Goal: Information Seeking & Learning: Check status

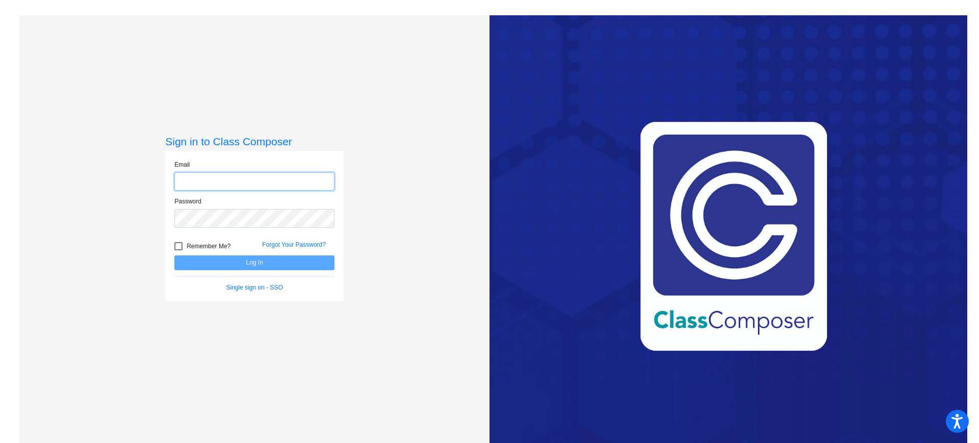
type input "[EMAIL_ADDRESS][DOMAIN_NAME]"
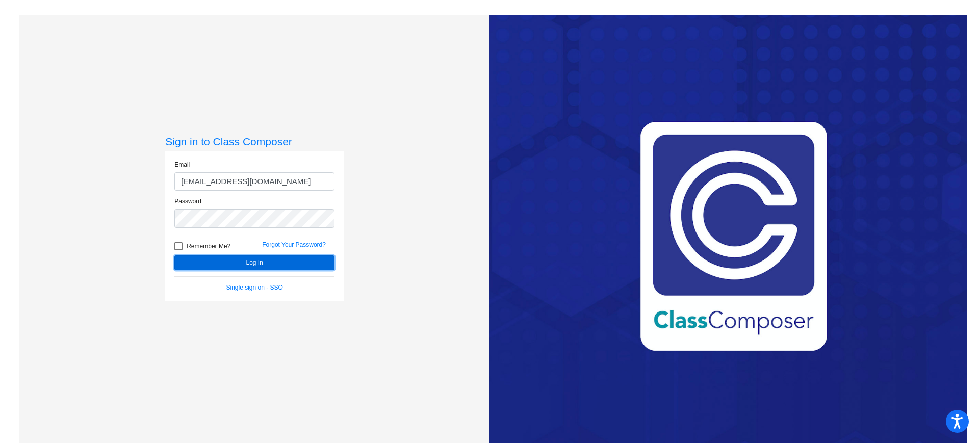
click at [256, 263] on button "Log In" at bounding box center [254, 262] width 160 height 15
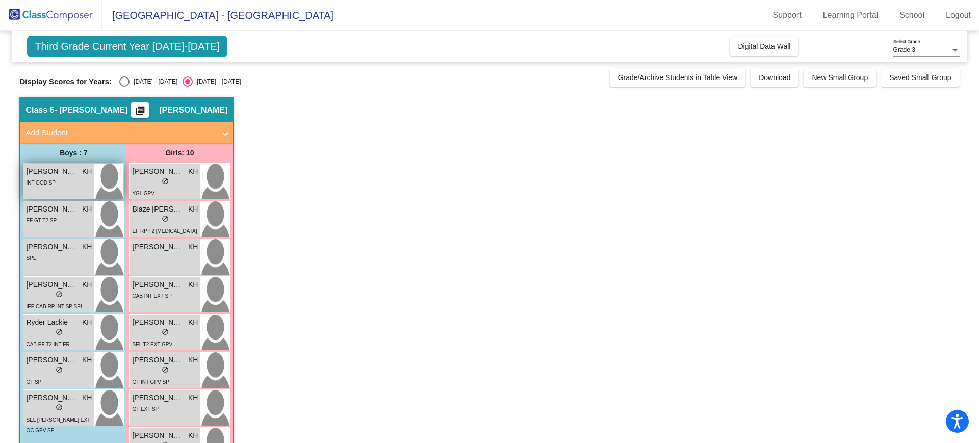
click at [78, 183] on div "INT OOD SP" at bounding box center [59, 182] width 66 height 11
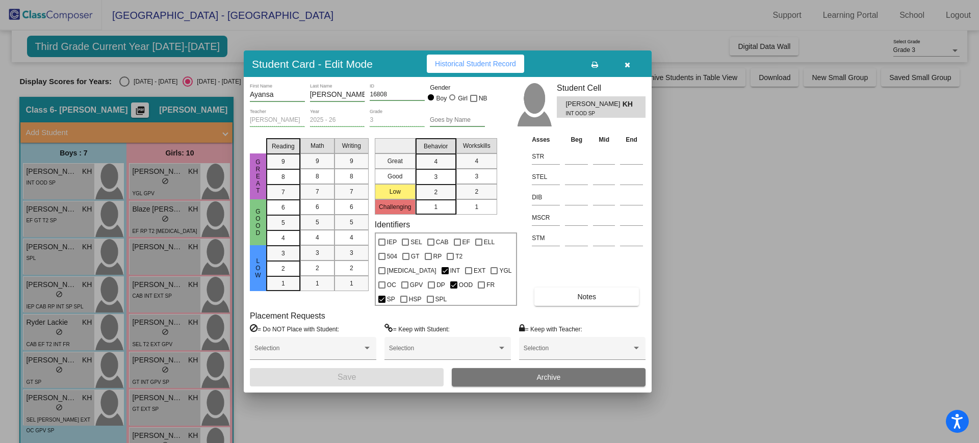
click at [627, 68] on icon "button" at bounding box center [628, 64] width 6 height 7
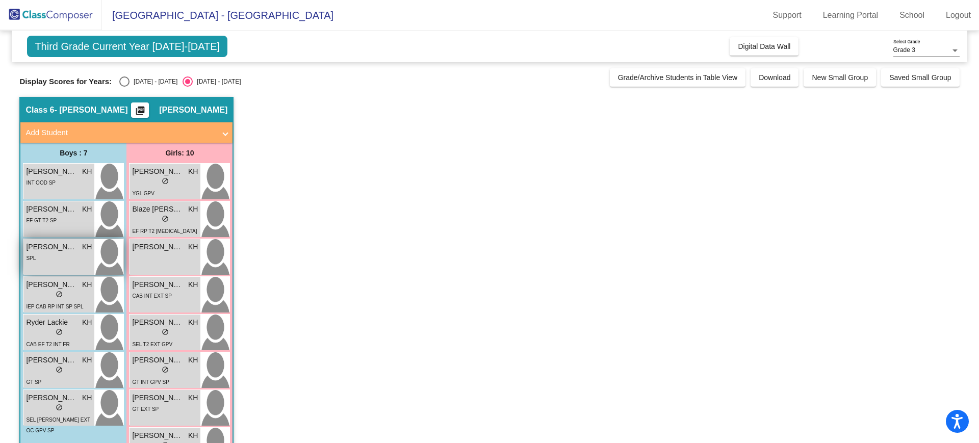
scroll to position [114, 0]
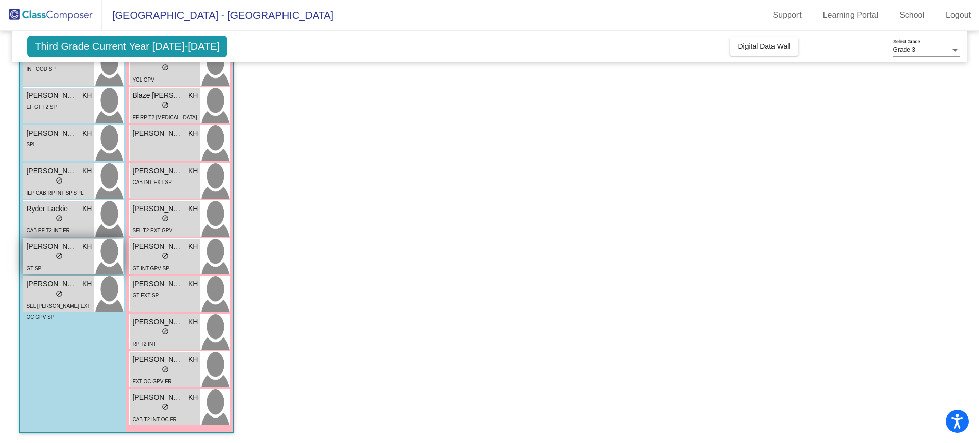
click at [73, 250] on span "[PERSON_NAME]" at bounding box center [51, 246] width 51 height 11
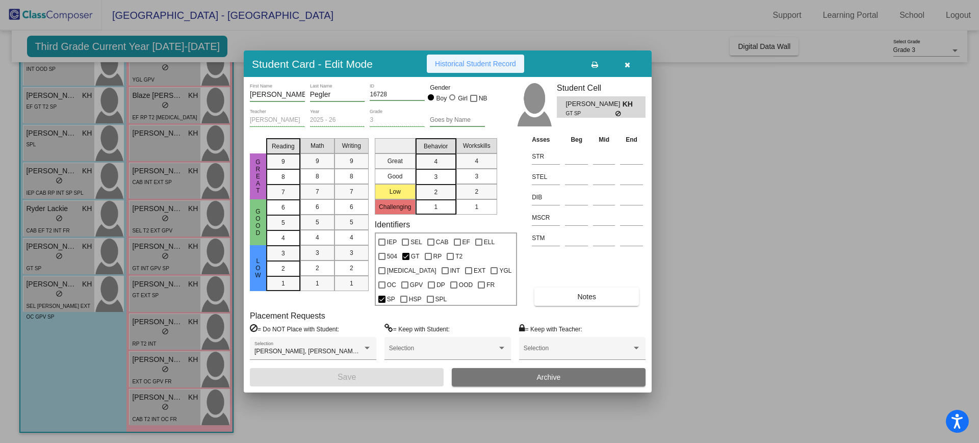
click at [508, 65] on button "Historical Student Record" at bounding box center [475, 64] width 97 height 18
click at [627, 68] on icon "button" at bounding box center [628, 64] width 6 height 7
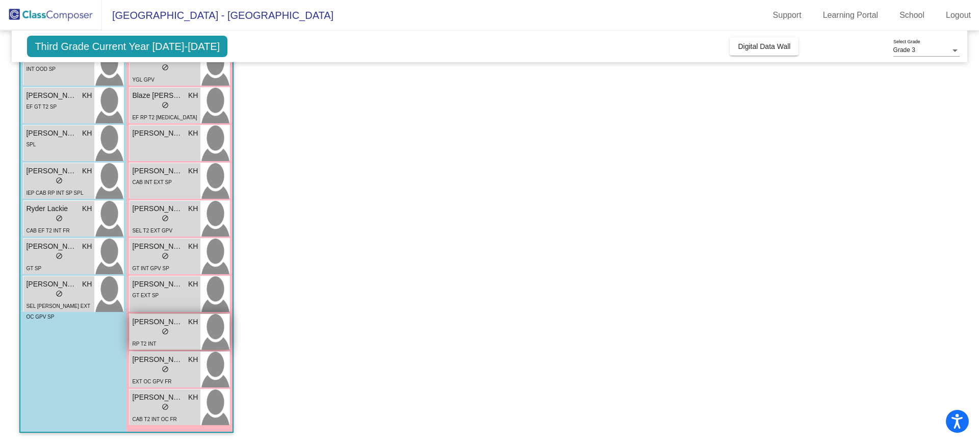
scroll to position [0, 0]
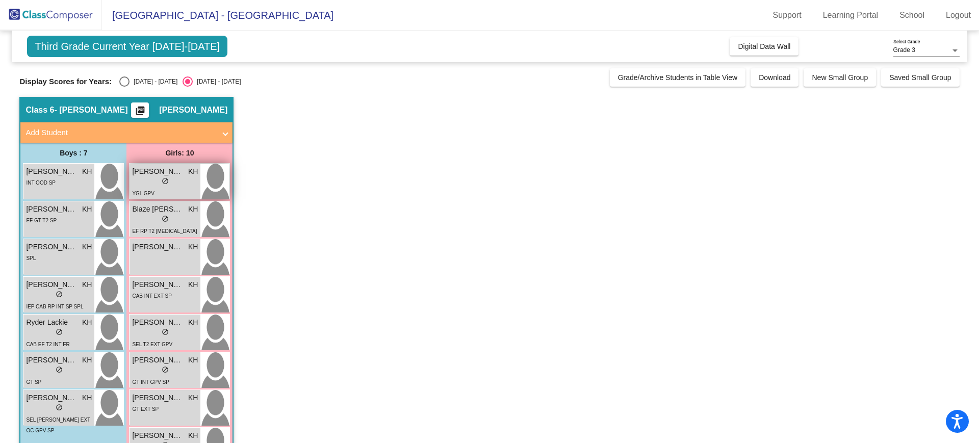
click at [177, 185] on div "lock do_not_disturb_alt" at bounding box center [165, 182] width 66 height 11
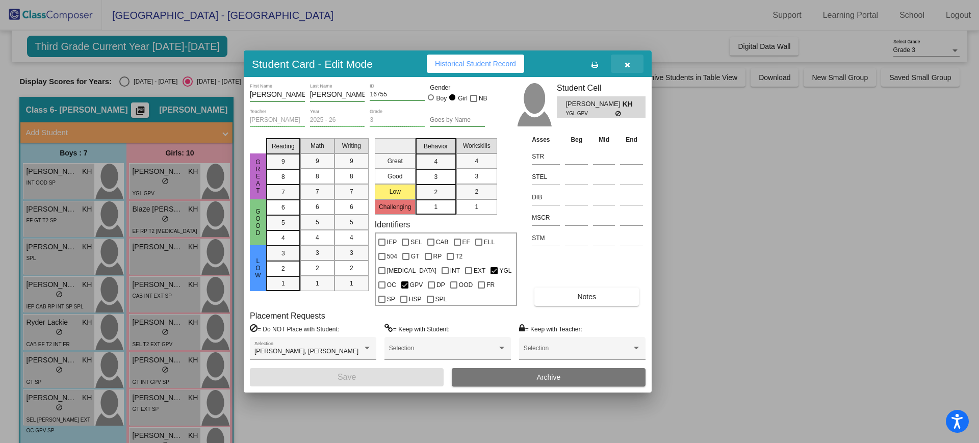
click at [625, 68] on icon "button" at bounding box center [628, 64] width 6 height 7
